Goal: Communication & Community: Answer question/provide support

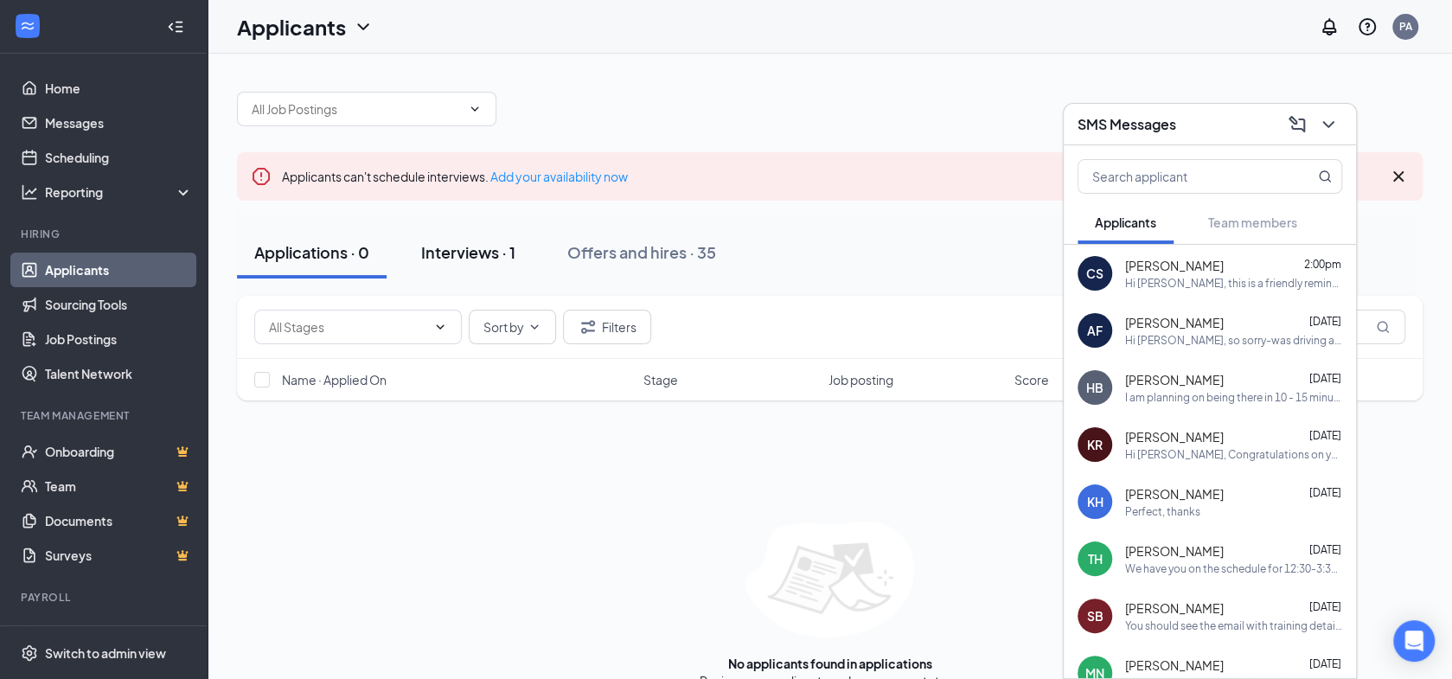
click at [481, 253] on div "Interviews · 1" at bounding box center [468, 252] width 94 height 22
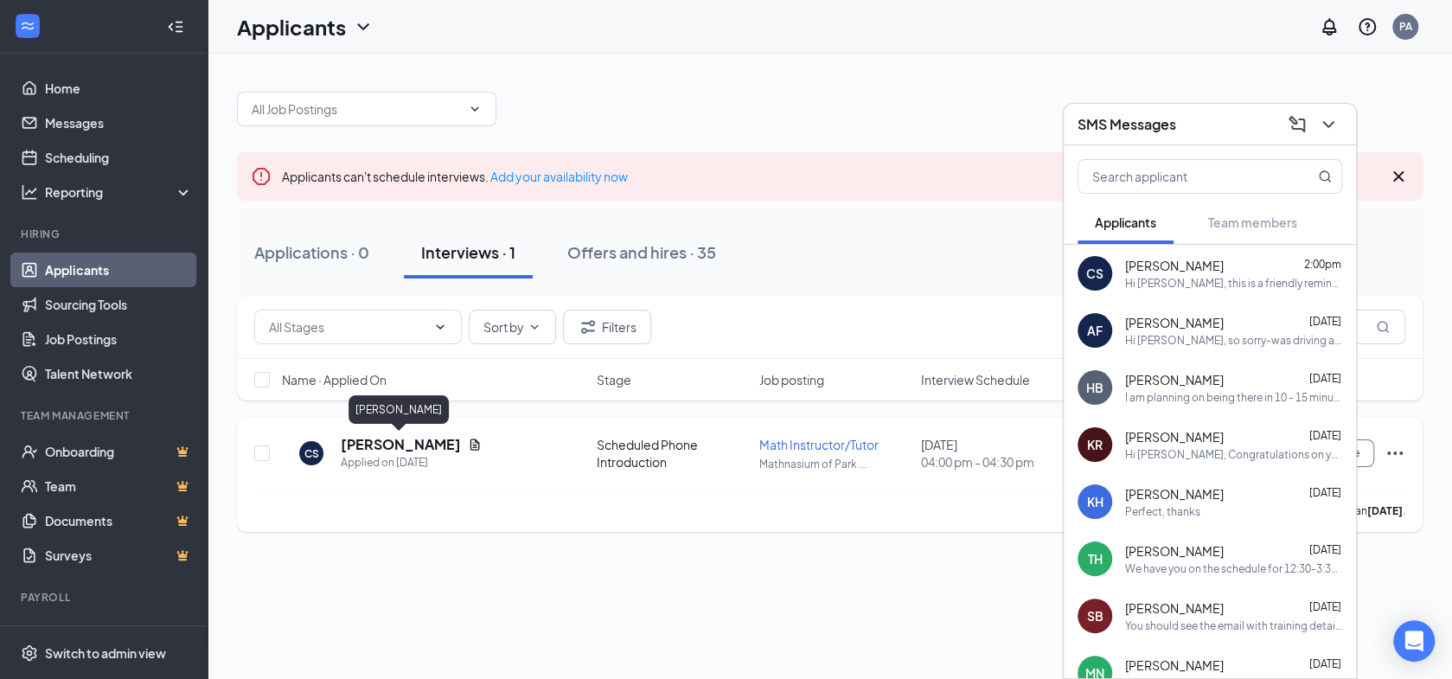
click at [412, 445] on h5 "[PERSON_NAME]" at bounding box center [401, 444] width 120 height 19
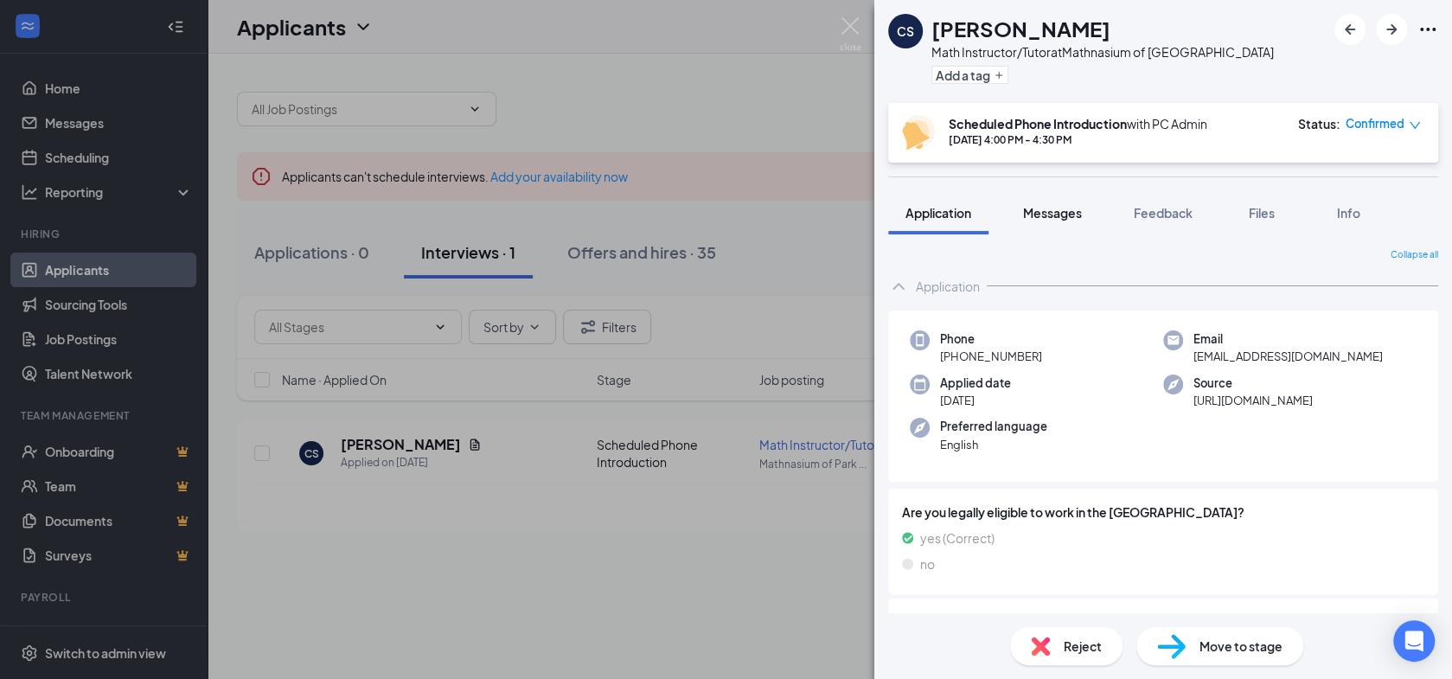
click at [1071, 214] on span "Messages" at bounding box center [1052, 213] width 59 height 16
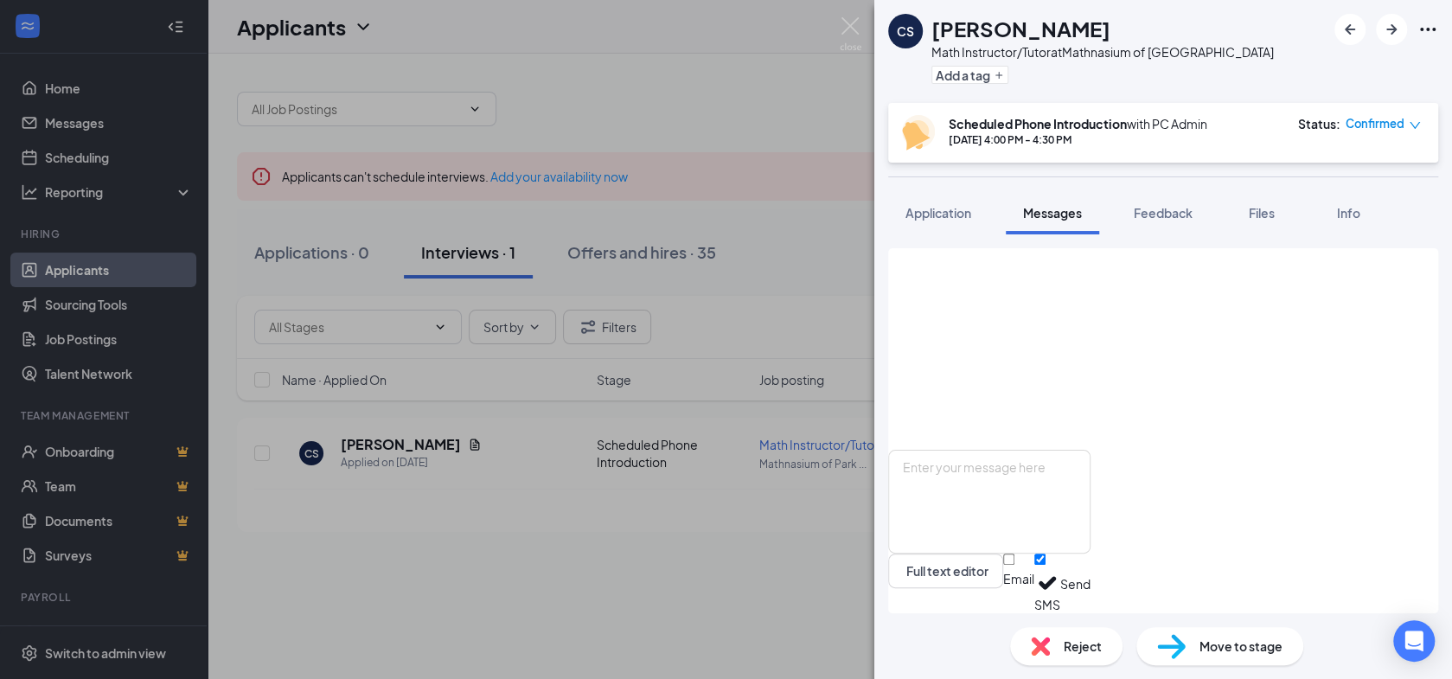
scroll to position [910, 0]
click at [1025, 469] on textarea at bounding box center [989, 502] width 202 height 104
paste textarea "Hi [PERSON_NAME] - It was nice speaking with you [DATE]. Per our conversation, …"
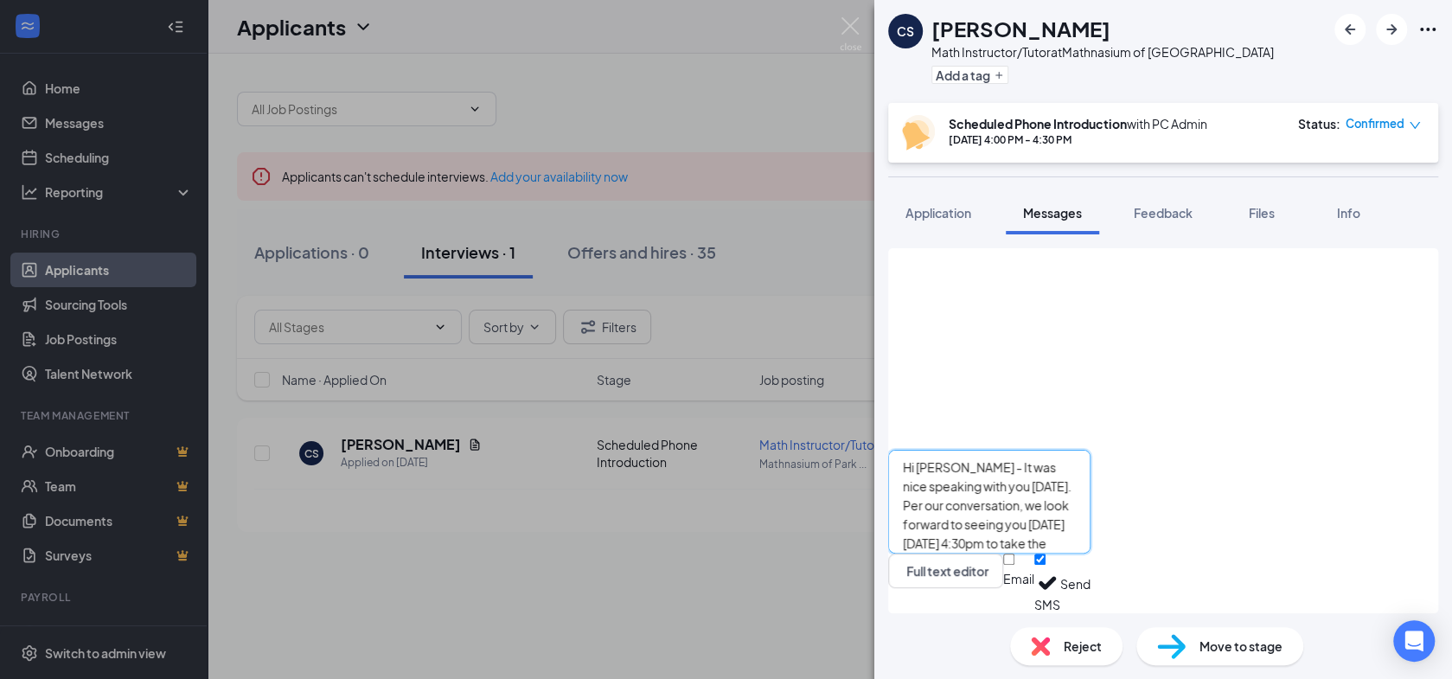
drag, startPoint x: 1232, startPoint y: 510, endPoint x: 1212, endPoint y: 508, distance: 20.0
click at [1090, 508] on textarea "Hi [PERSON_NAME] - It was nice speaking with you [DATE]. Per our conversation, …" at bounding box center [989, 502] width 202 height 104
click at [1090, 548] on textarea "Hi [PERSON_NAME] - It was nice speaking with you [DATE]. Per our conversation, …" at bounding box center [989, 502] width 202 height 104
click at [1090, 530] on textarea "Hi [PERSON_NAME] - It was nice speaking with you [DATE]. Per our conversation, …" at bounding box center [989, 502] width 202 height 104
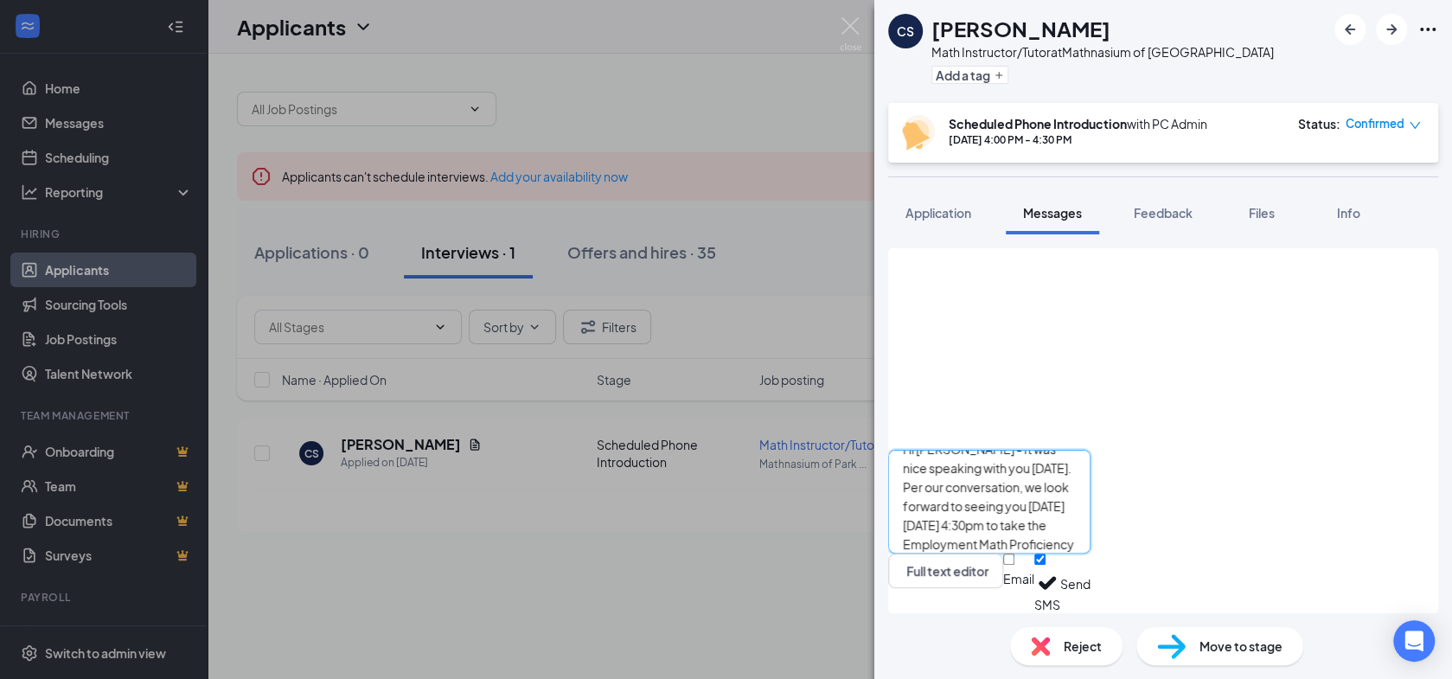
click at [1090, 553] on textarea "Hi [PERSON_NAME] - It was nice speaking with you [DATE]. Per our conversation, …" at bounding box center [989, 502] width 202 height 104
click at [1090, 548] on textarea "Hi [PERSON_NAME] - It was nice speaking with you [DATE]. Per our conversation, …" at bounding box center [989, 502] width 202 height 104
type textarea "Hi [PERSON_NAME] - It was nice speaking with you [DATE]. Per our conversation, …"
click at [1090, 587] on button "Send" at bounding box center [1075, 583] width 30 height 60
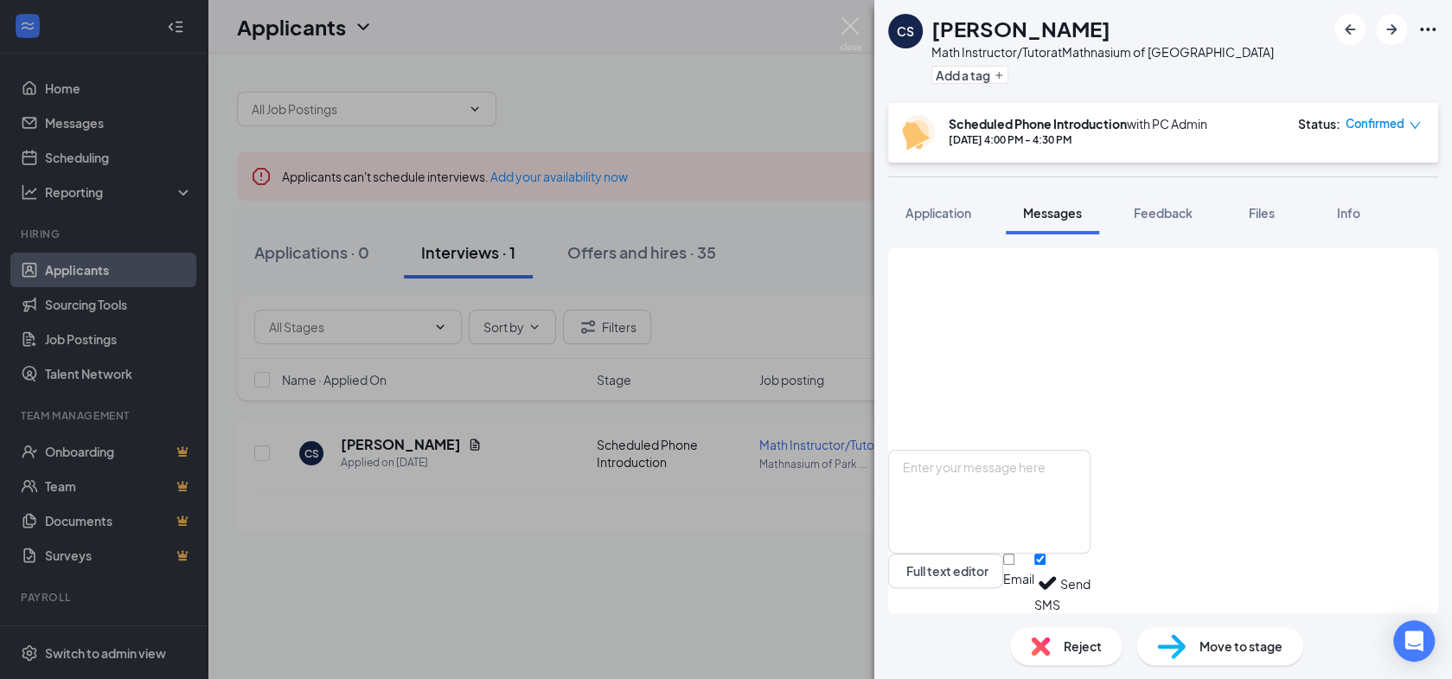
scroll to position [1153, 0]
